Goal: Task Accomplishment & Management: Use online tool/utility

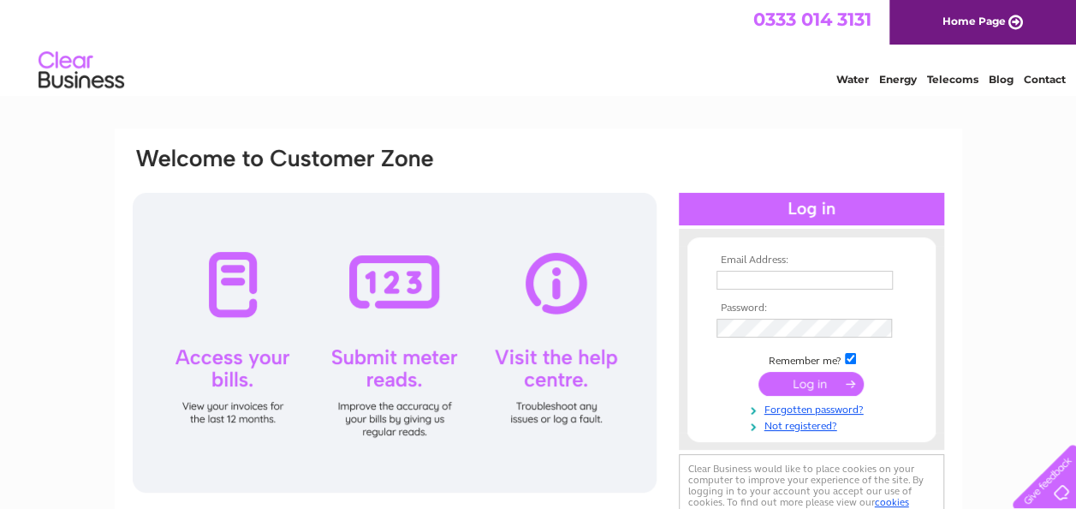
type input "theframersbothy@gmail.com"
click at [801, 377] on input "submit" at bounding box center [811, 384] width 105 height 24
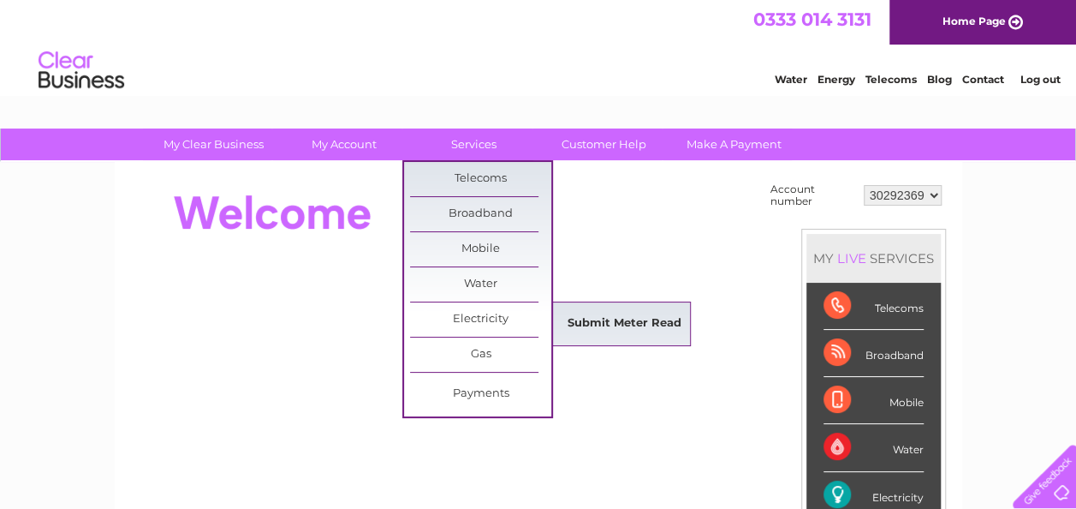
click at [607, 320] on link "Submit Meter Read" at bounding box center [624, 324] width 141 height 34
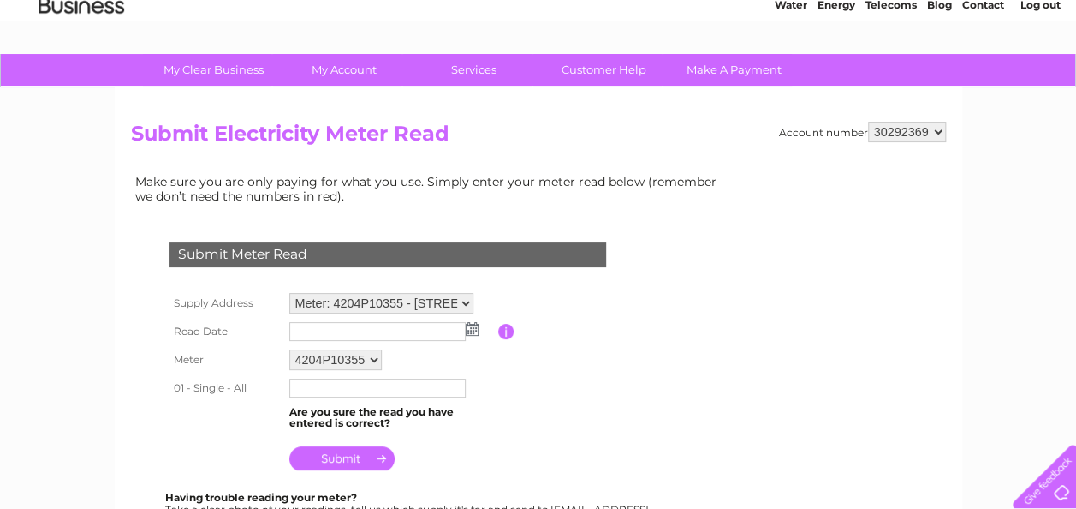
scroll to position [171, 0]
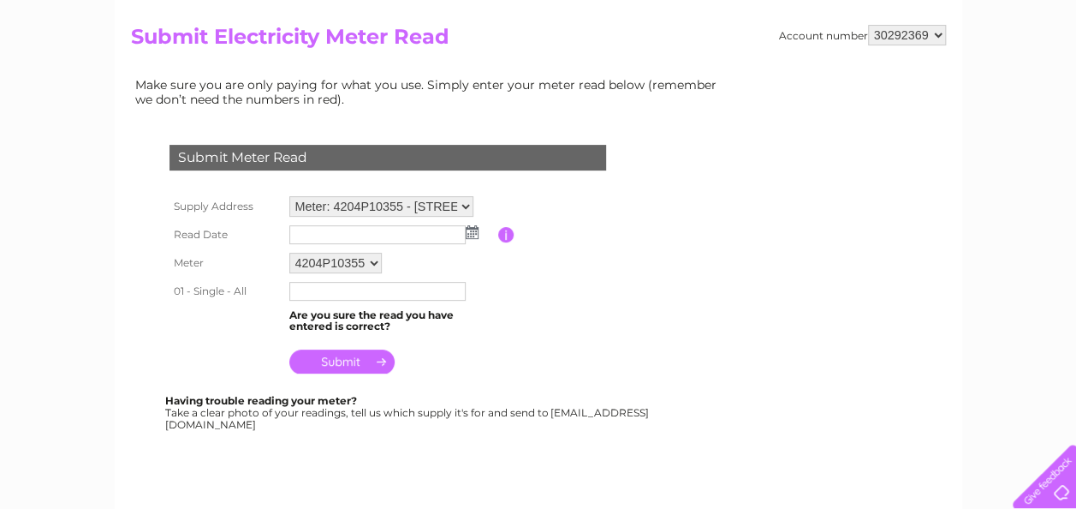
click at [472, 235] on img at bounding box center [472, 232] width 13 height 14
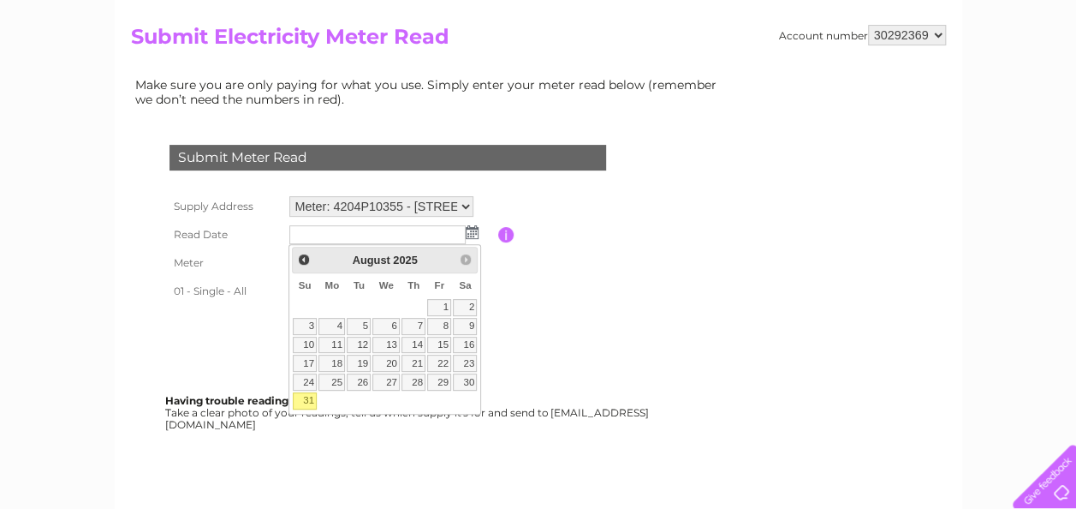
click at [307, 395] on link "31" at bounding box center [305, 400] width 24 height 17
type input "2025/08/31"
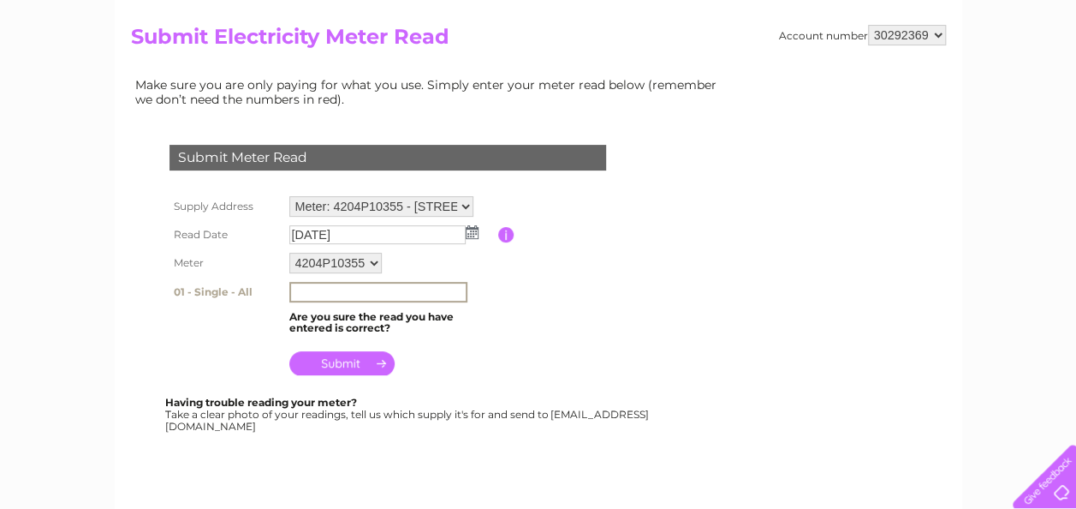
drag, startPoint x: 317, startPoint y: 289, endPoint x: 342, endPoint y: 287, distance: 25.8
click at [322, 289] on input "text" at bounding box center [378, 292] width 178 height 21
type input "72367"
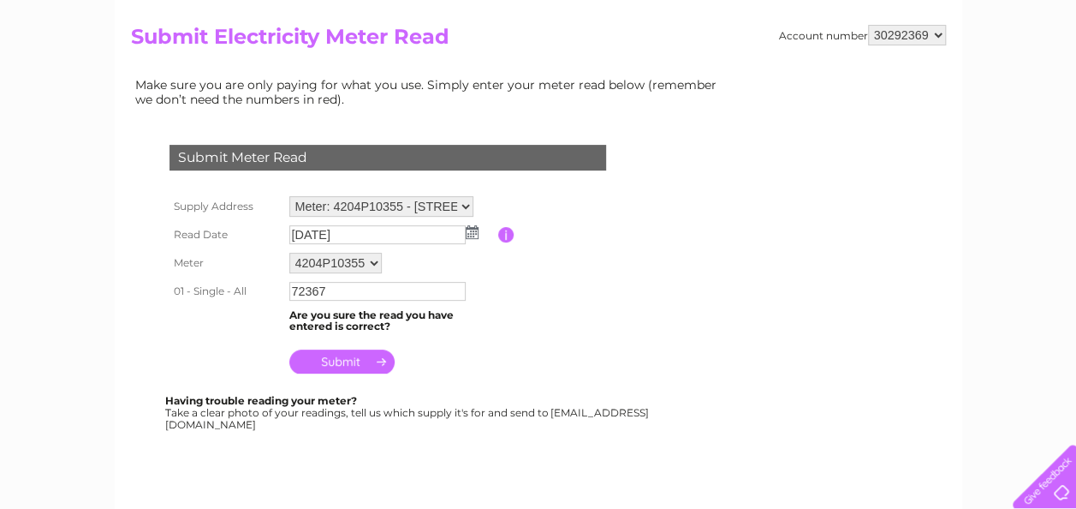
click at [342, 365] on input "submit" at bounding box center [341, 361] width 105 height 24
